Goal: Information Seeking & Learning: Learn about a topic

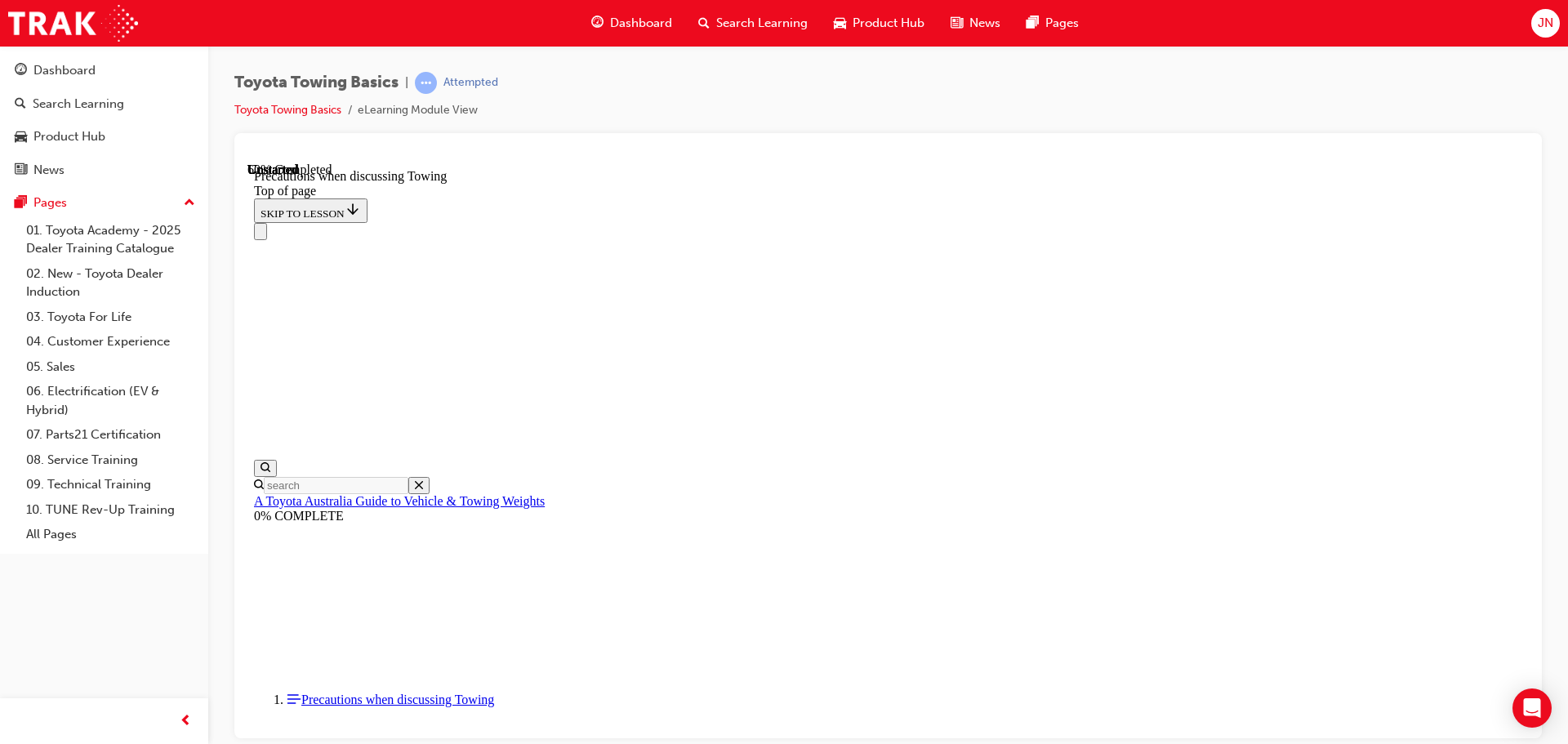
scroll to position [1112, 0]
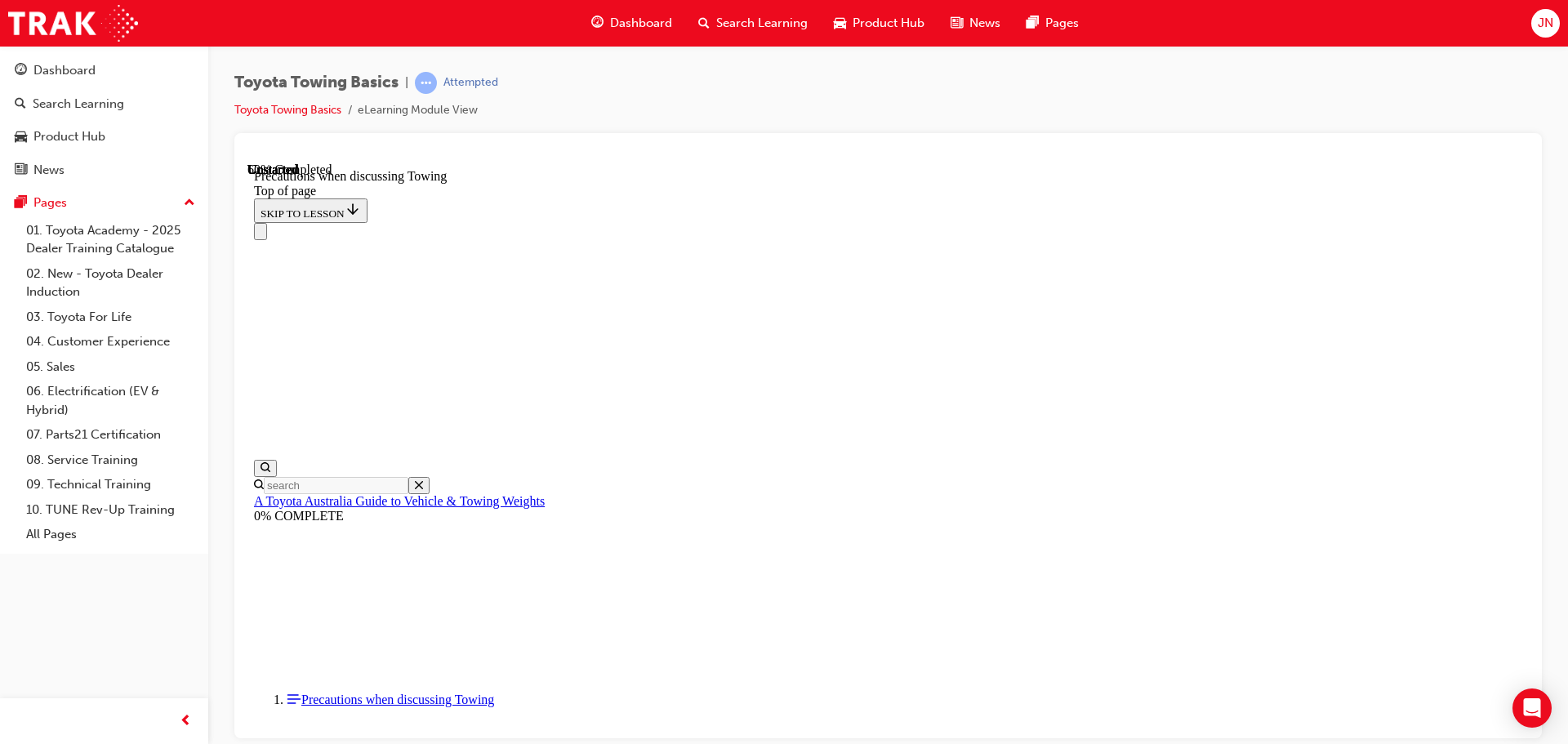
drag, startPoint x: 689, startPoint y: 489, endPoint x: 699, endPoint y: 524, distance: 36.4
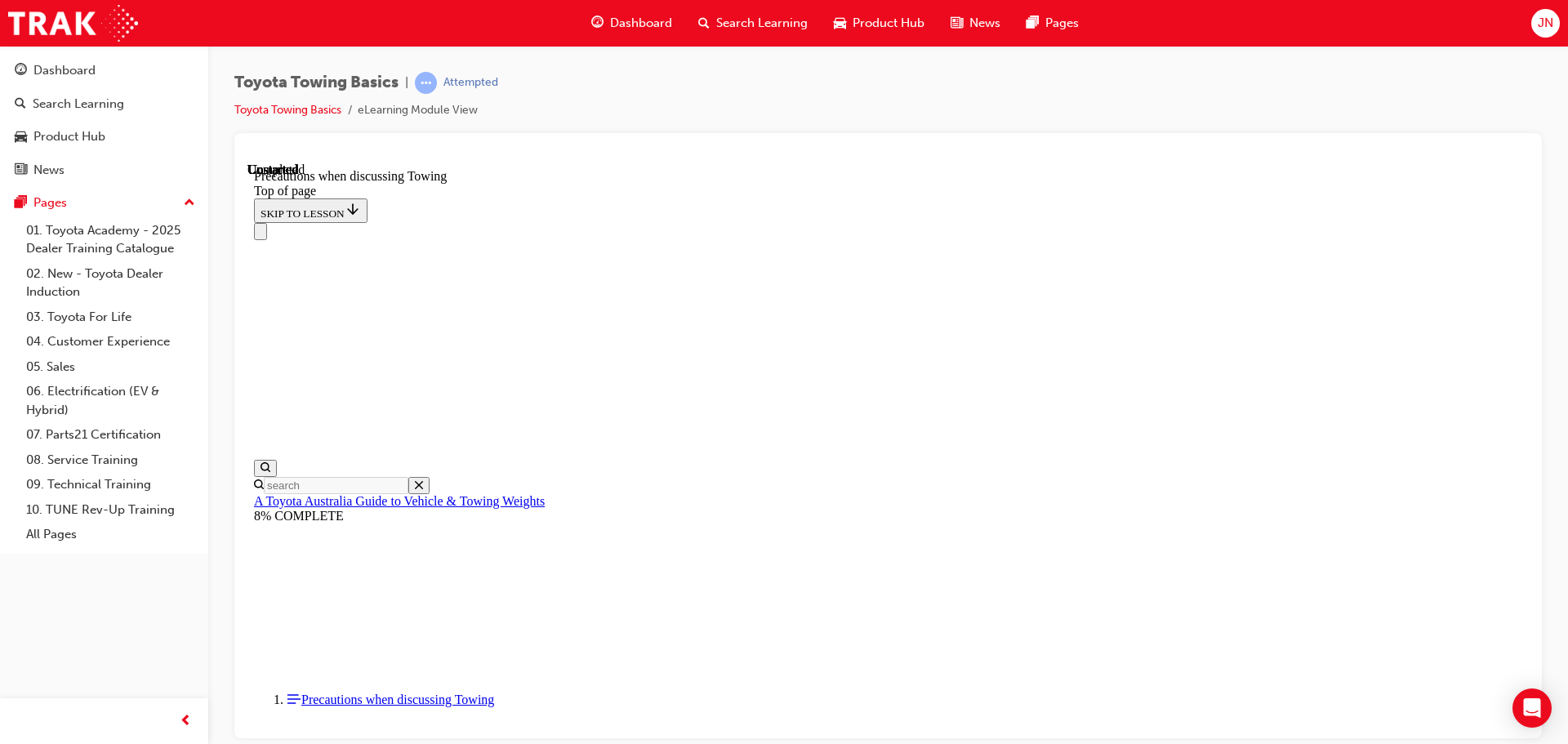
scroll to position [1767, 0]
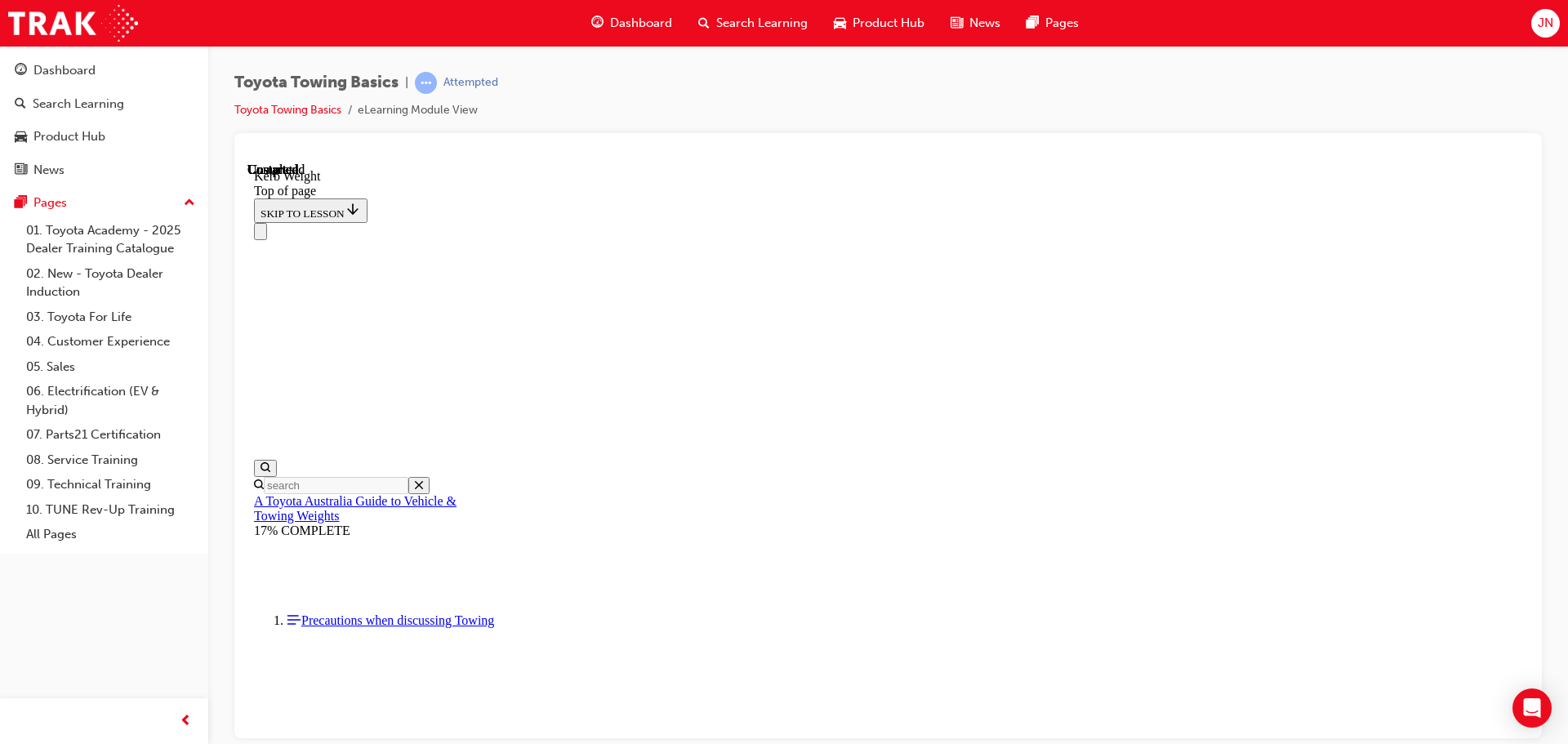
scroll to position [582, 0]
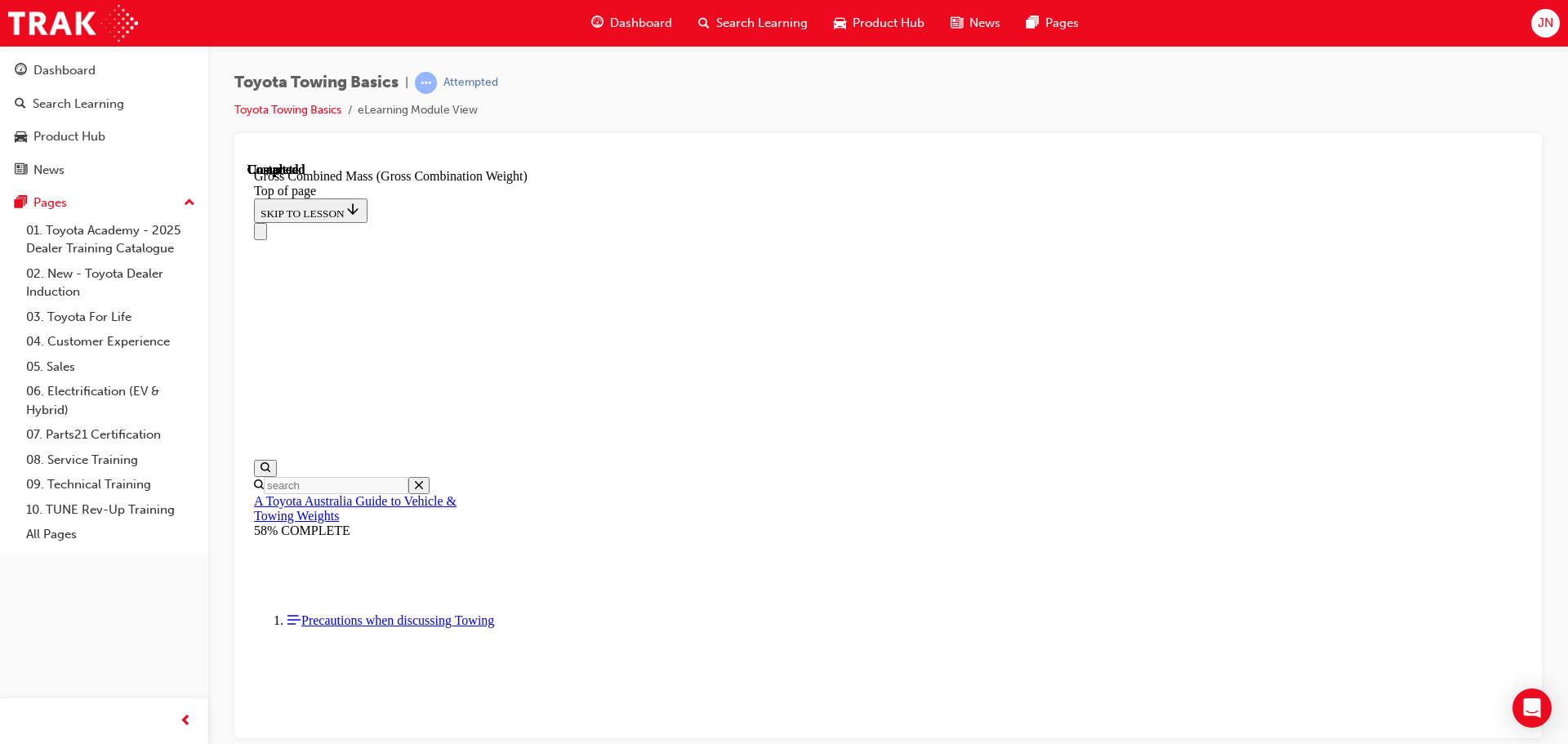
scroll to position [732, 0]
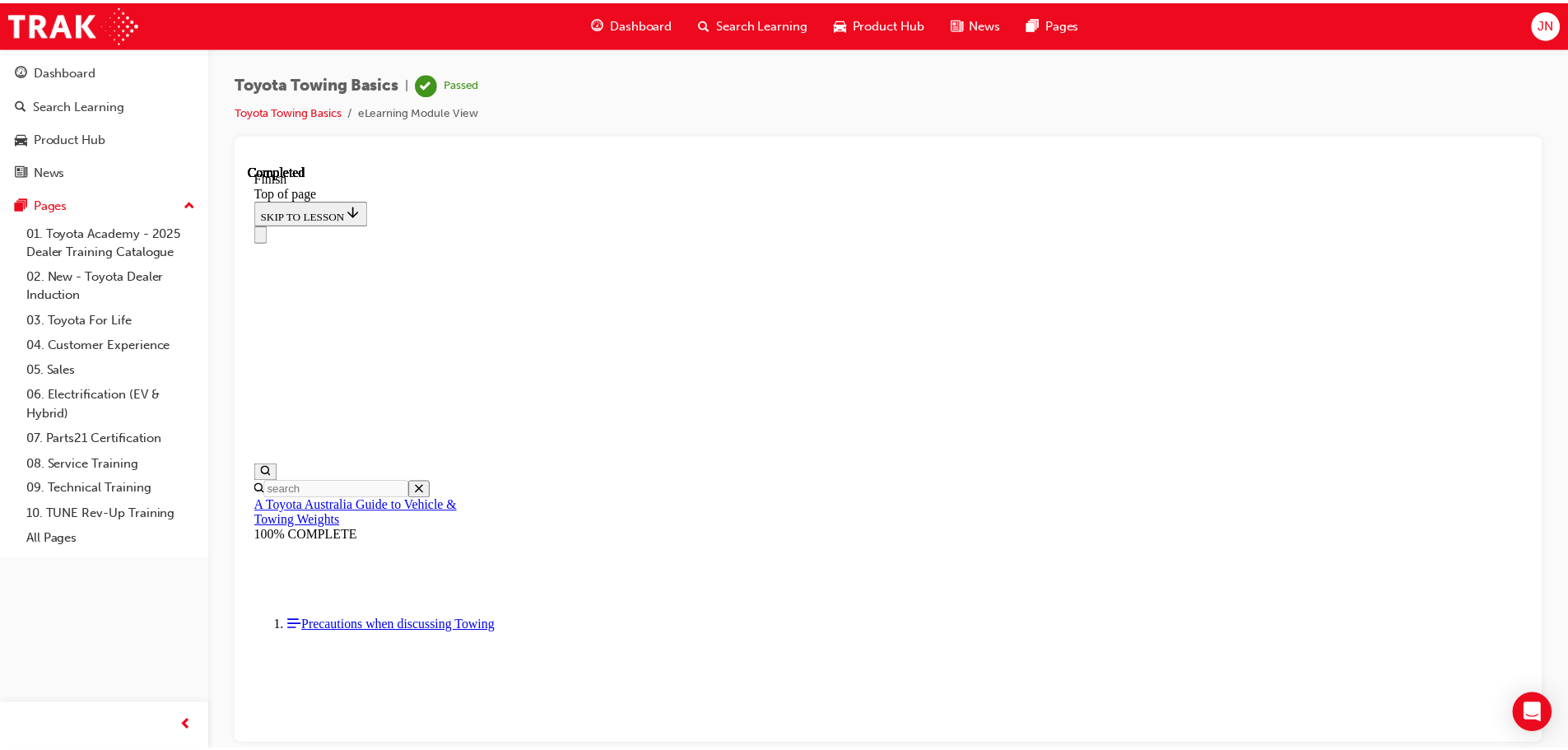
scroll to position [299, 0]
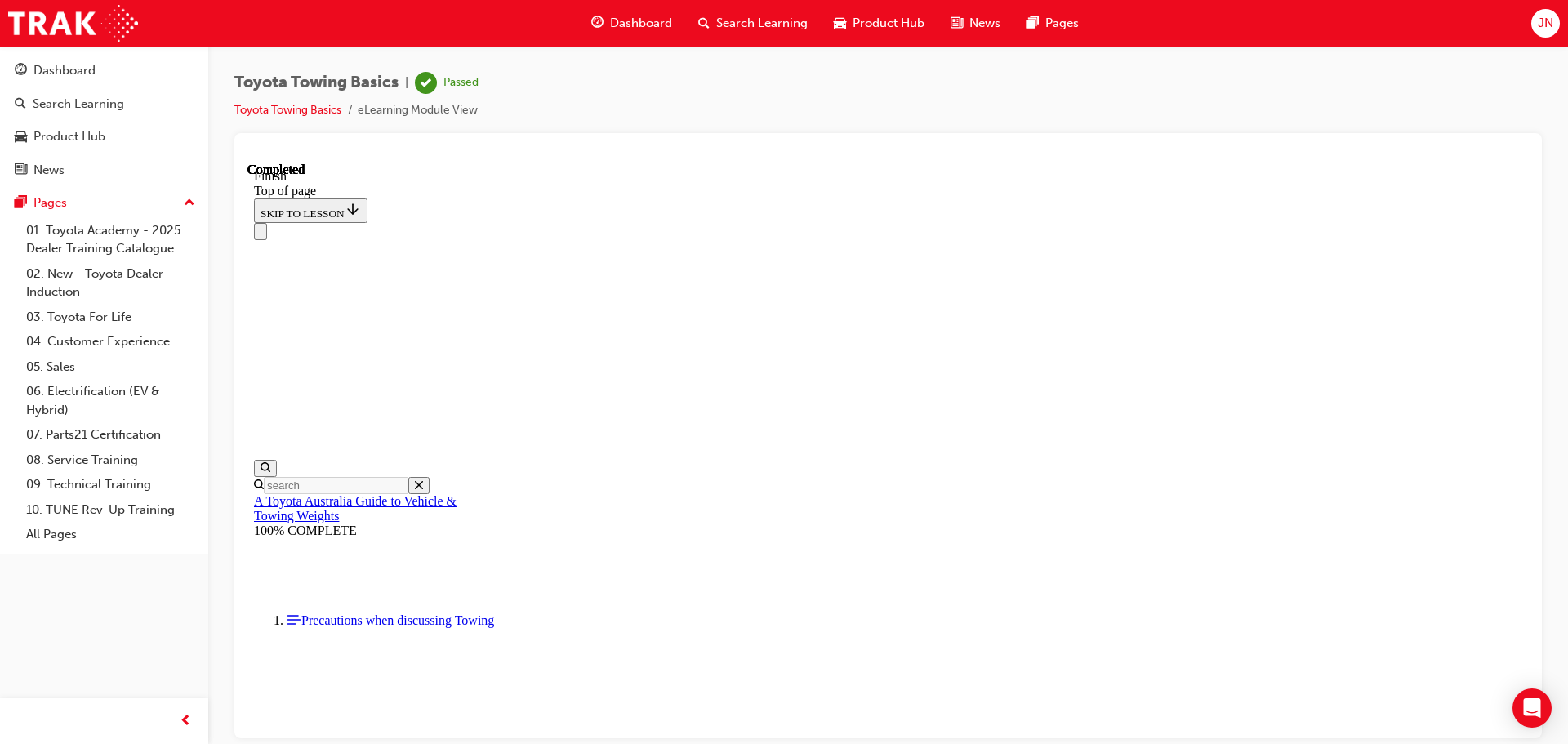
click at [608, 29] on div "Dashboard" at bounding box center [632, 24] width 107 height 33
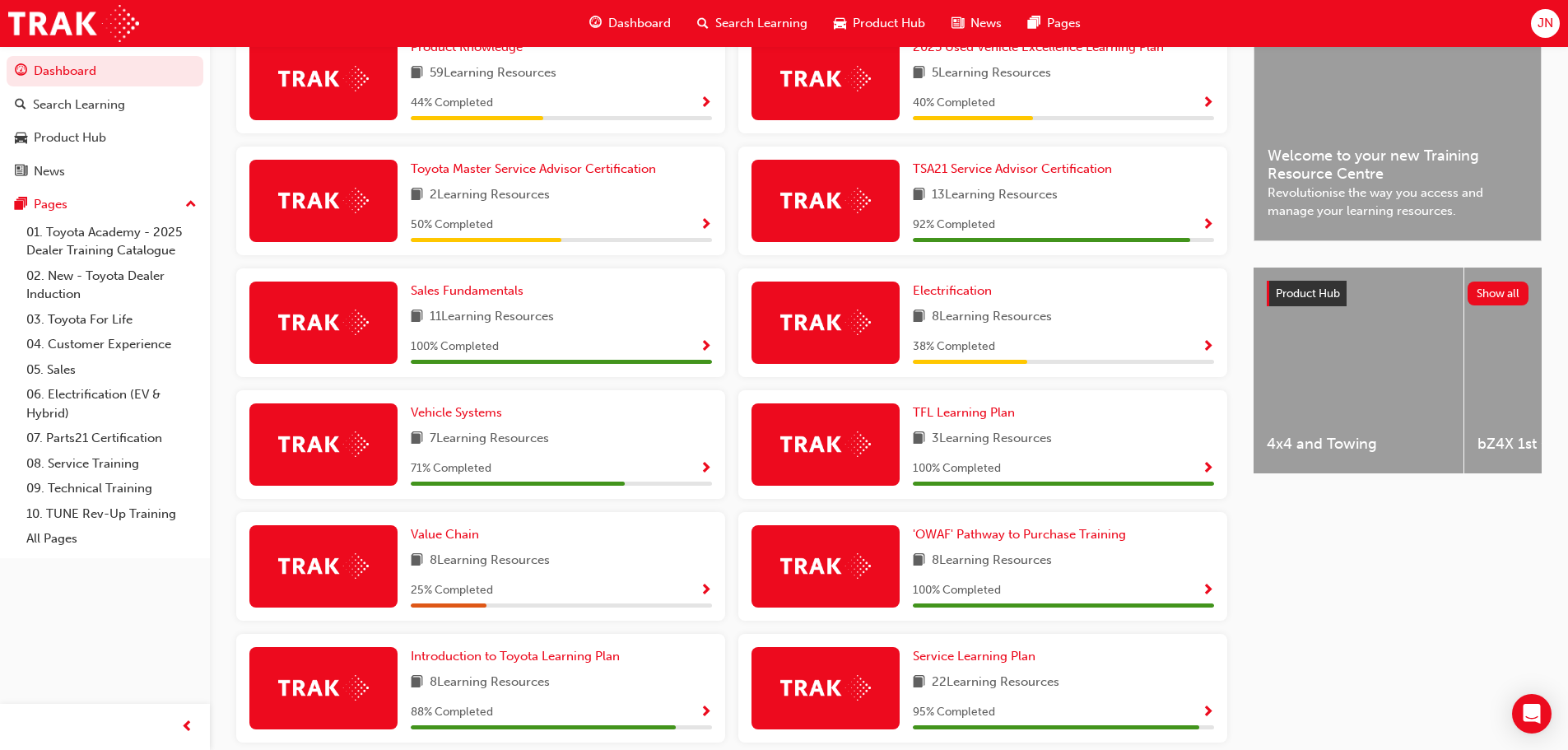
scroll to position [488, 0]
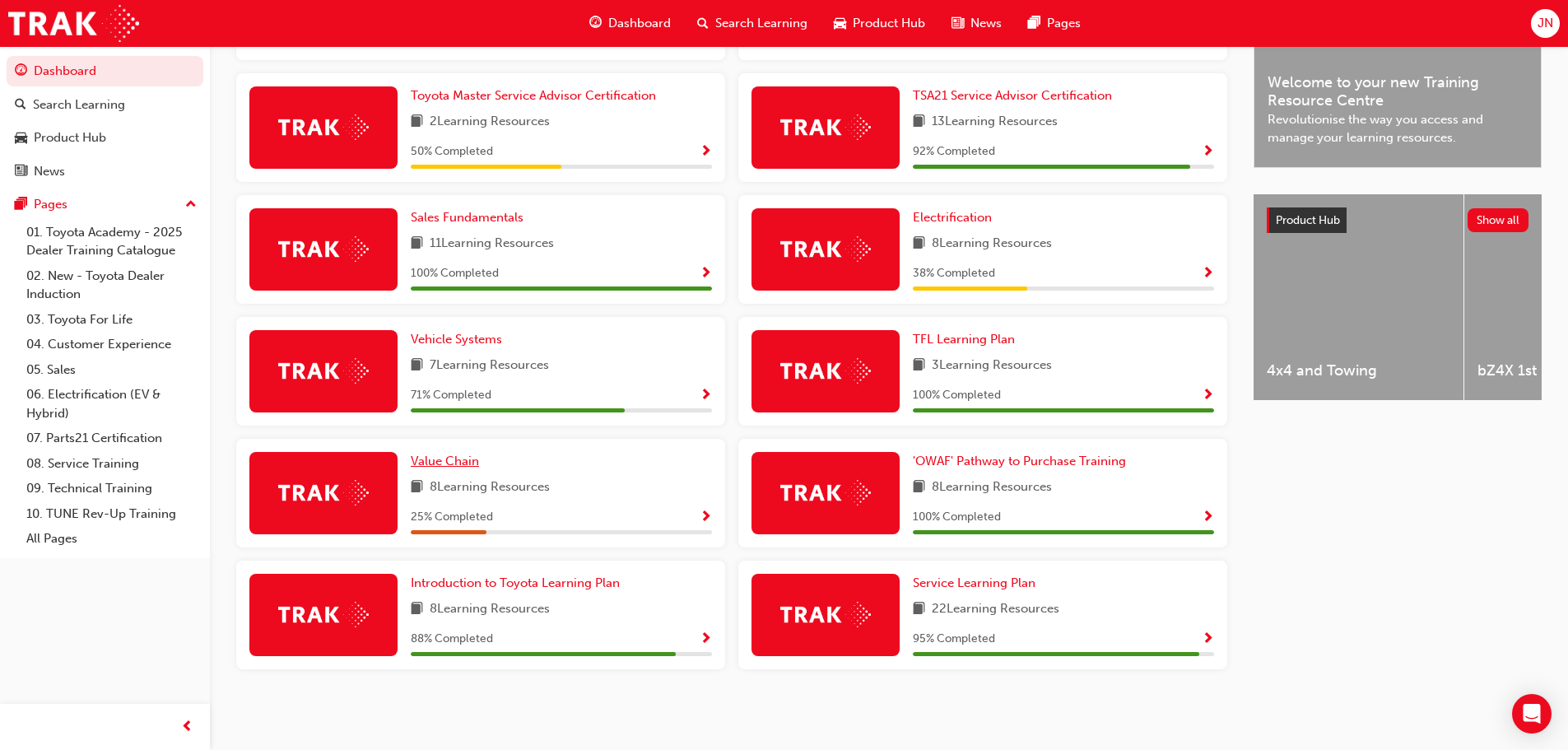
click at [446, 457] on span "Value Chain" at bounding box center [444, 460] width 68 height 15
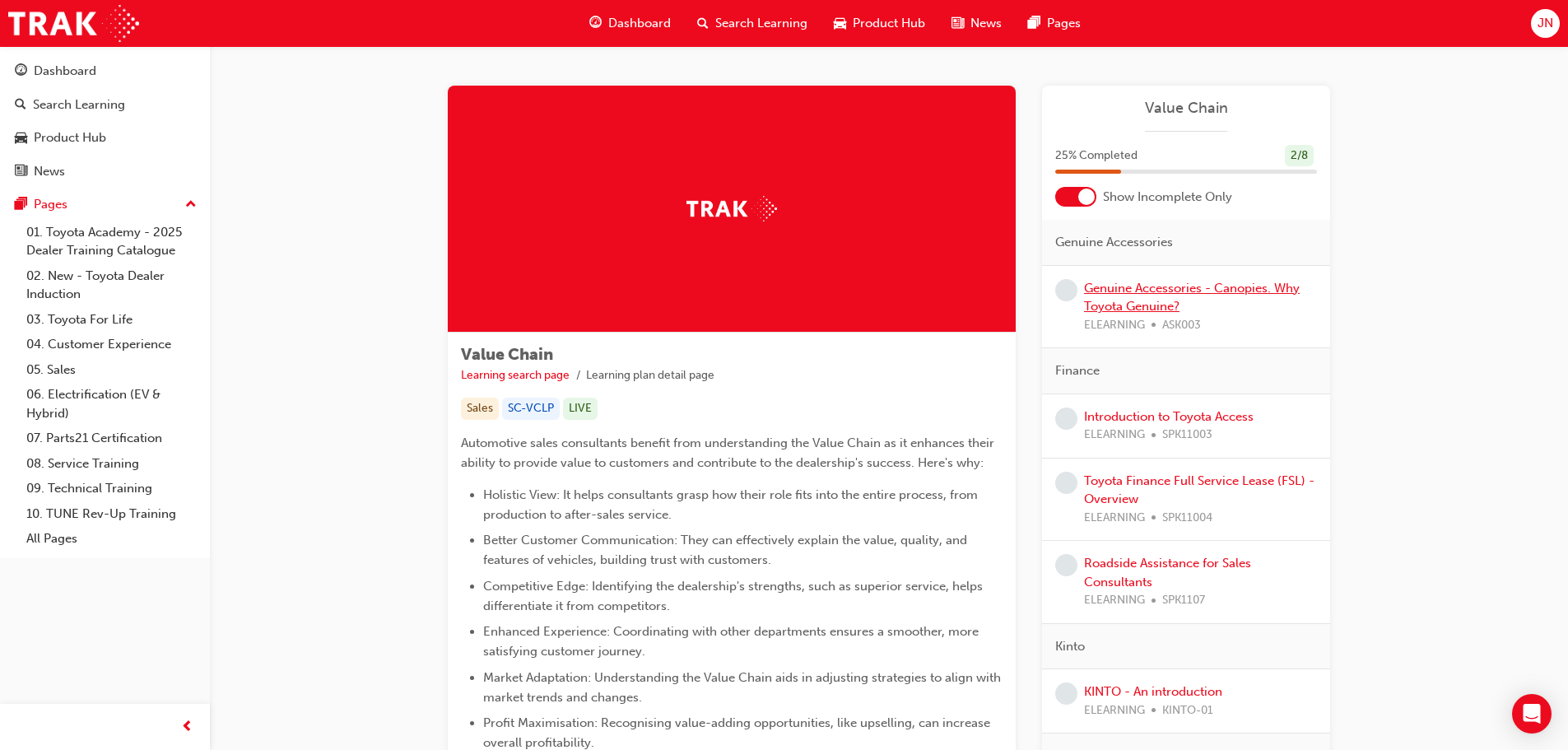
click at [1184, 291] on link "Genuine Accessories - Canopies. Why Toyota Genuine?" at bounding box center [1191, 298] width 215 height 34
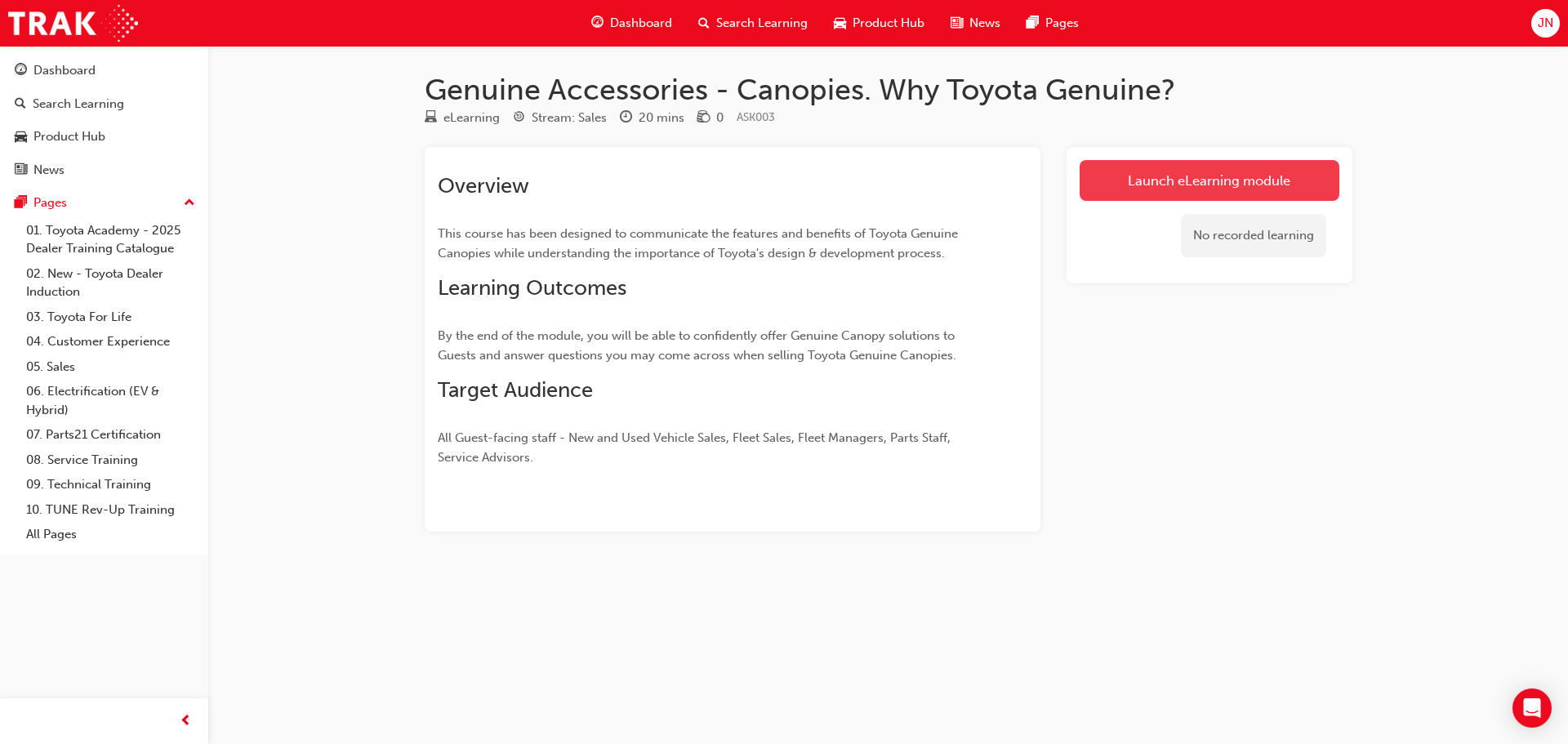
click at [1250, 175] on link "Launch eLearning module" at bounding box center [1210, 180] width 260 height 40
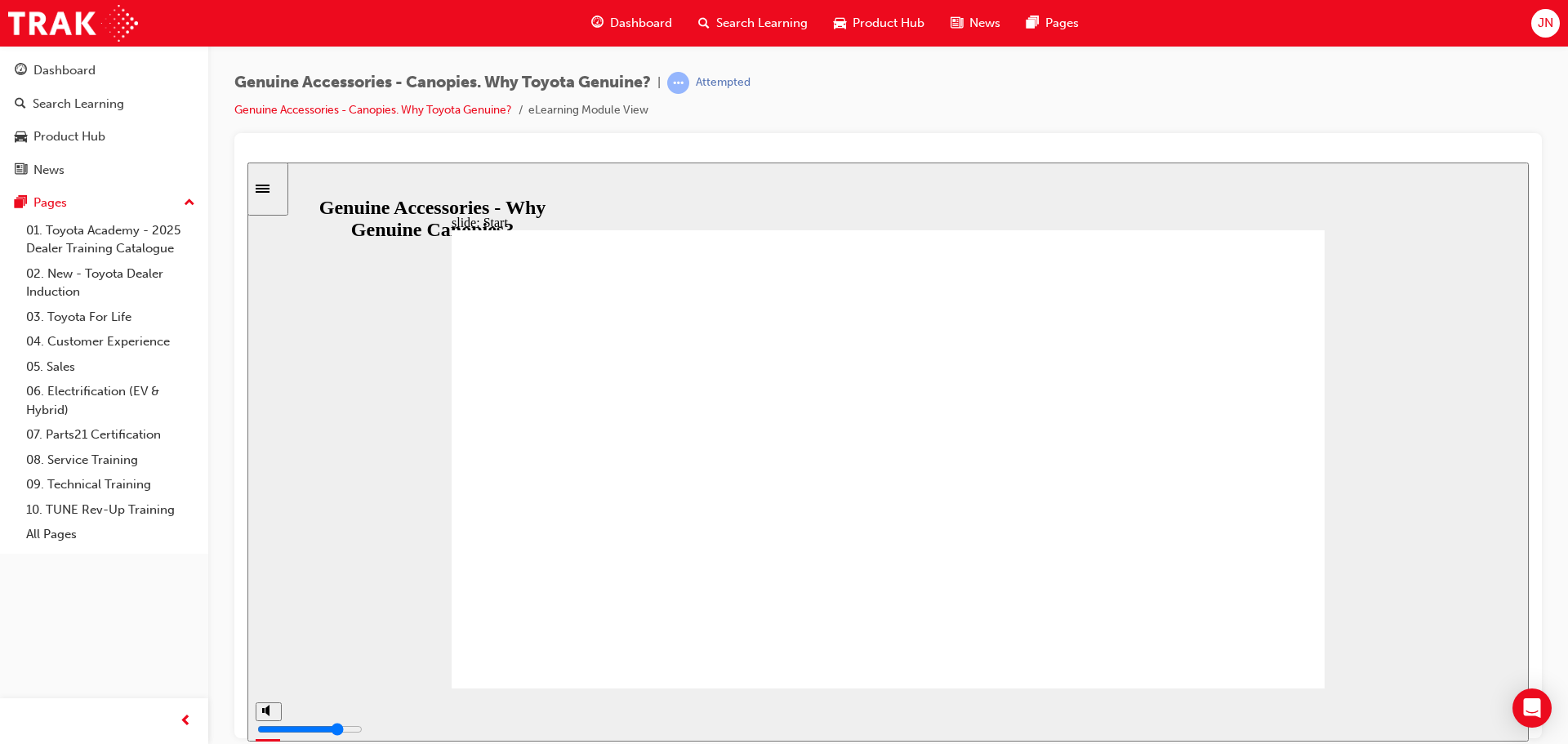
click at [891, 604] on div "Toyota Genuine Accessories Why Genuine Canopies? Start Toyota Genuine Accessori…" at bounding box center [888, 465] width 873 height 473
click at [272, 713] on icon "play/pause" at bounding box center [275, 708] width 7 height 12
click at [269, 709] on icon "play/pause" at bounding box center [275, 708] width 12 height 13
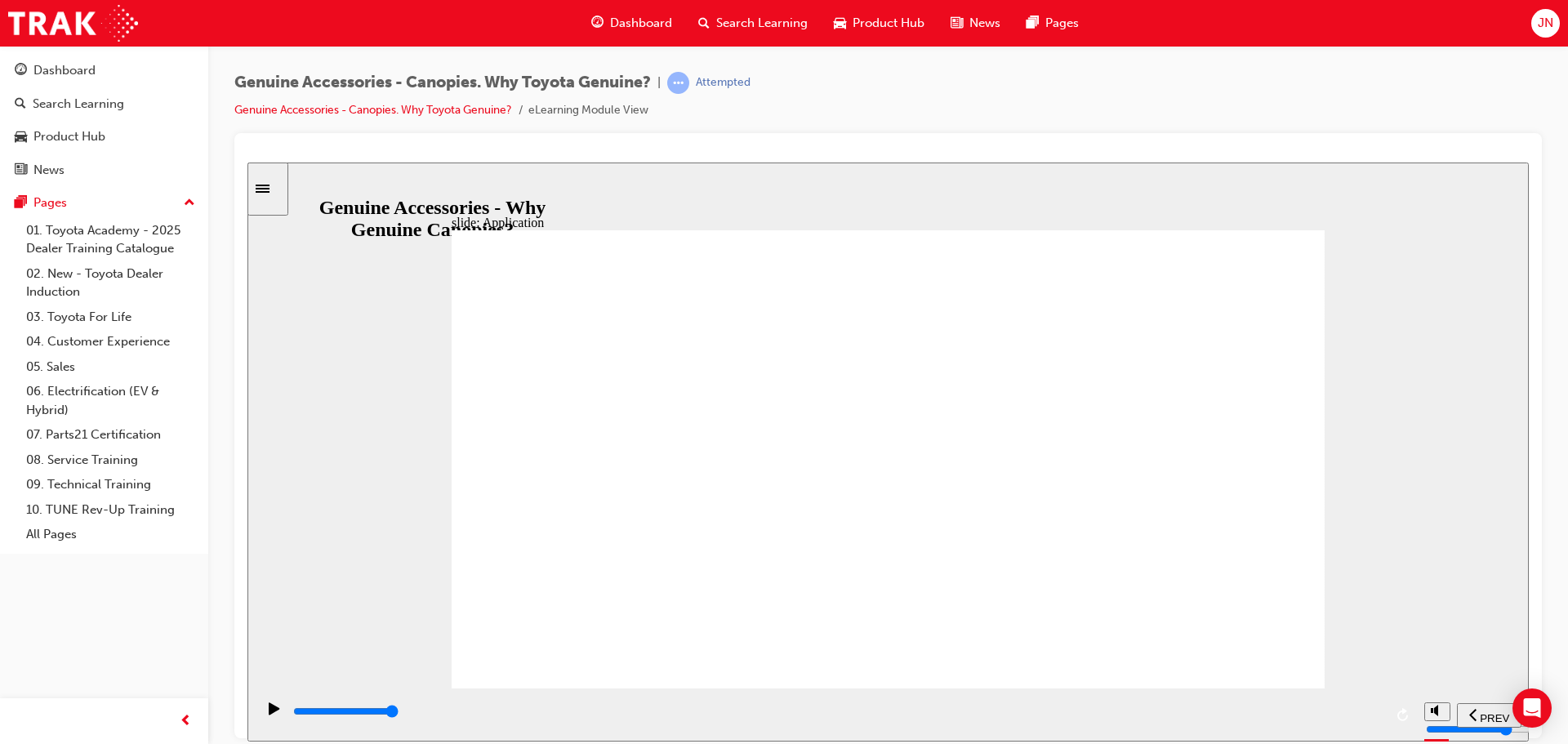
click at [272, 713] on icon "play/pause" at bounding box center [275, 708] width 7 height 12
type input "11900"
